Goal: Information Seeking & Learning: Compare options

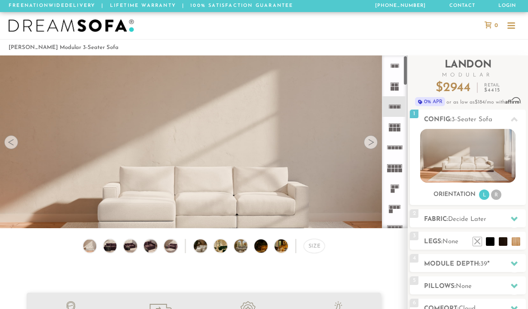
click at [395, 88] on rect at bounding box center [397, 89] width 4 height 4
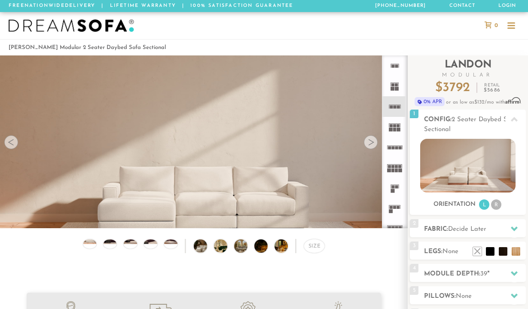
click at [395, 81] on icon at bounding box center [394, 86] width 21 height 21
click at [394, 91] on icon at bounding box center [394, 86] width 21 height 21
click at [394, 105] on icon at bounding box center [394, 106] width 21 height 21
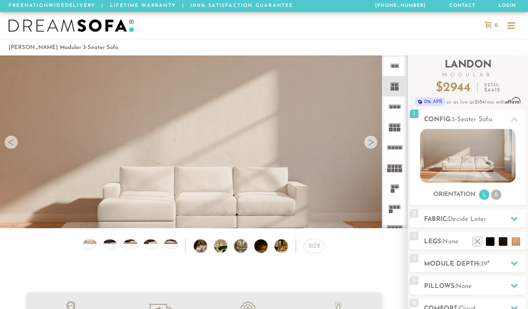
click at [374, 146] on div at bounding box center [371, 142] width 14 height 14
click at [394, 66] on rect at bounding box center [392, 65] width 3 height 3
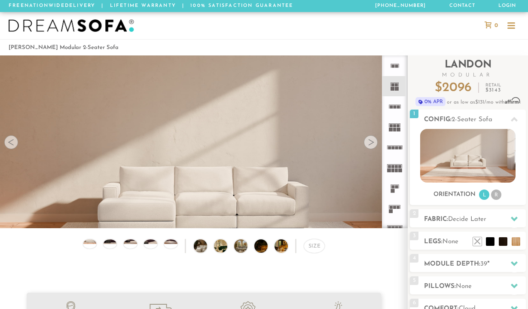
click at [394, 66] on rect at bounding box center [392, 65] width 3 height 3
click at [462, 165] on img at bounding box center [467, 156] width 95 height 54
click at [397, 88] on rect at bounding box center [397, 89] width 4 height 4
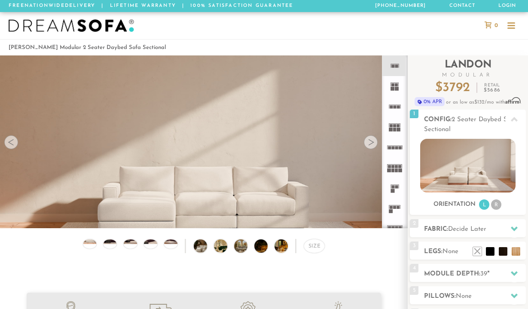
click at [397, 189] on icon at bounding box center [394, 188] width 21 height 21
click at [392, 207] on rect at bounding box center [391, 207] width 3 height 3
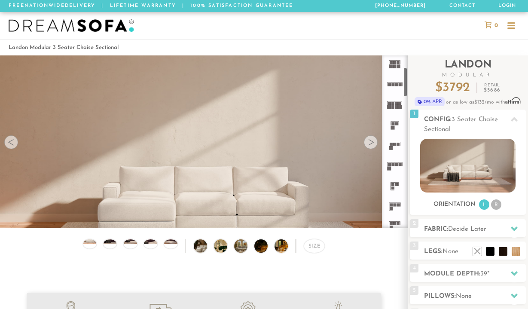
scroll to position [67, 0]
click at [394, 183] on rect at bounding box center [392, 184] width 3 height 3
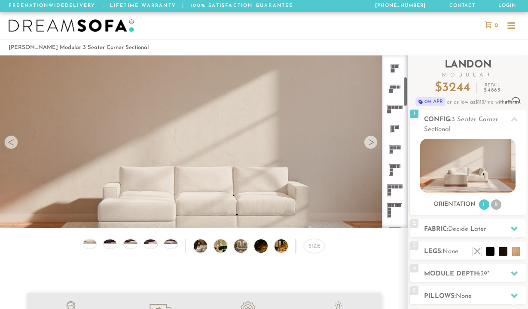
click at [392, 174] on rect at bounding box center [391, 173] width 3 height 3
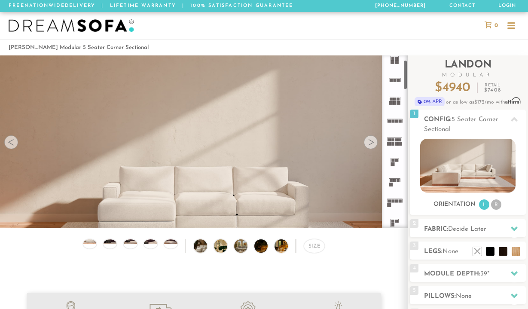
scroll to position [25, 0]
click at [394, 158] on icon at bounding box center [394, 163] width 21 height 21
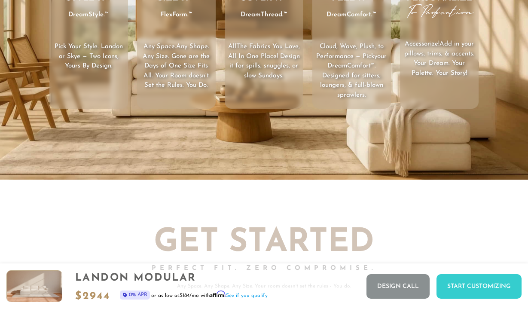
scroll to position [1224, 0]
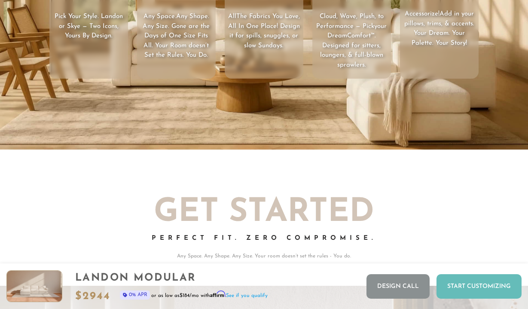
click at [458, 282] on div "Start Customizing" at bounding box center [478, 286] width 85 height 24
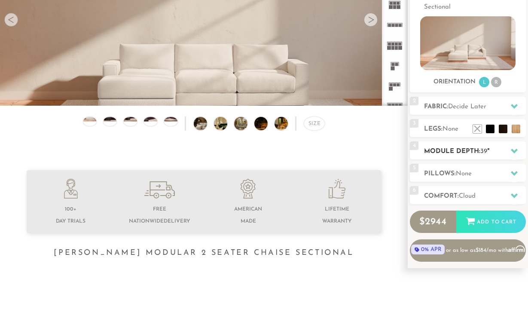
scroll to position [0, 0]
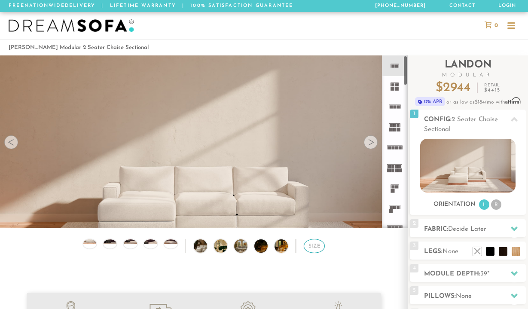
click at [315, 244] on div "Size" at bounding box center [314, 246] width 21 height 14
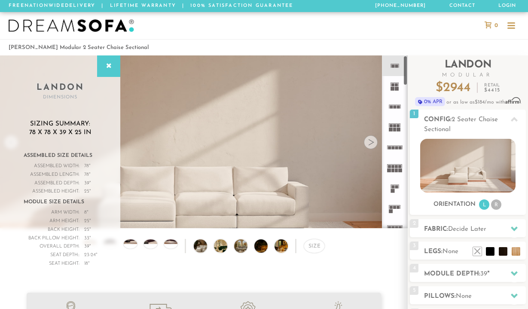
click at [394, 86] on rect at bounding box center [392, 84] width 3 height 3
click at [108, 69] on icon at bounding box center [108, 66] width 9 height 7
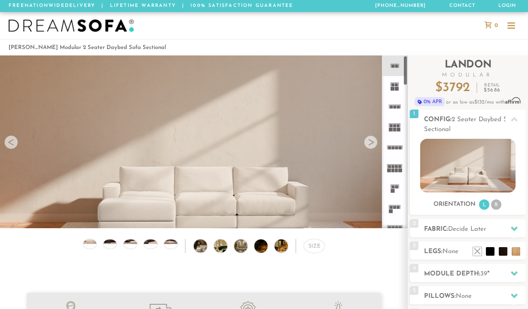
click at [391, 90] on rect at bounding box center [393, 89] width 4 height 4
